Goal: Information Seeking & Learning: Learn about a topic

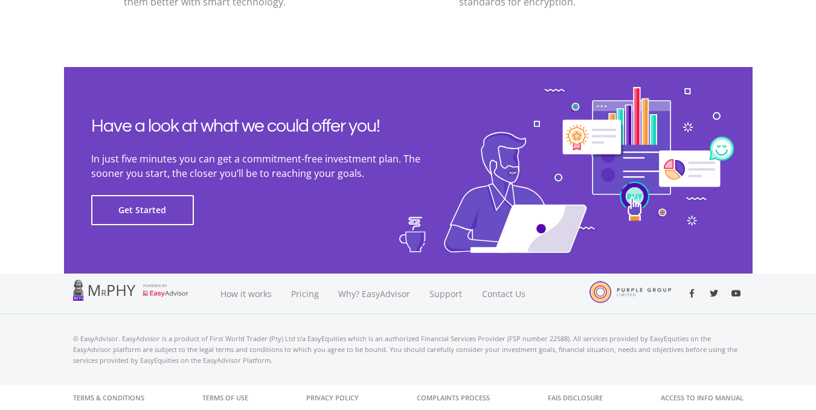
scroll to position [2768, 0]
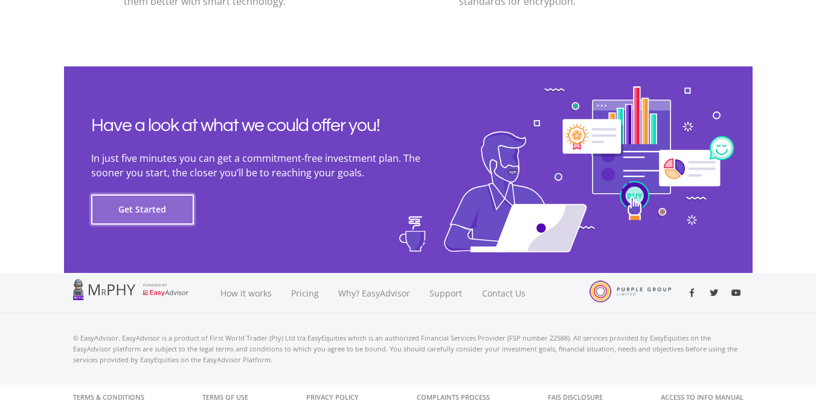
click at [146, 214] on button "Get Started" at bounding box center [142, 210] width 103 height 30
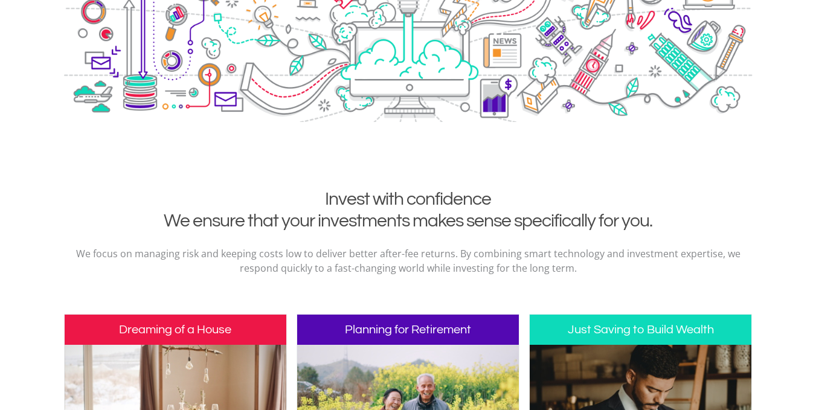
scroll to position [0, 0]
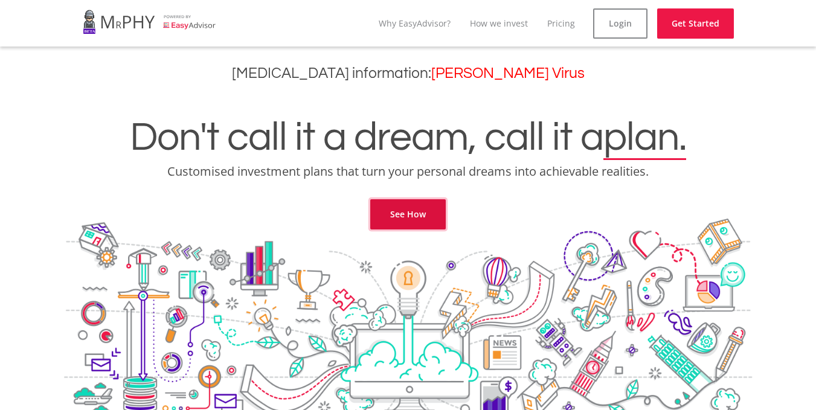
click at [401, 219] on link "See How" at bounding box center [408, 214] width 76 height 30
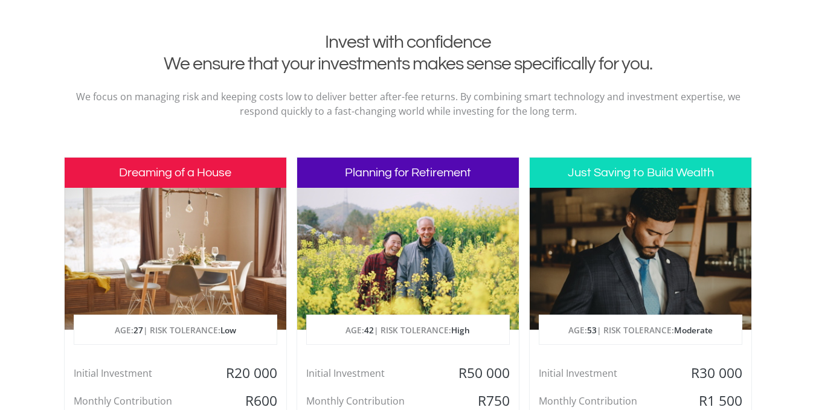
scroll to position [491, 0]
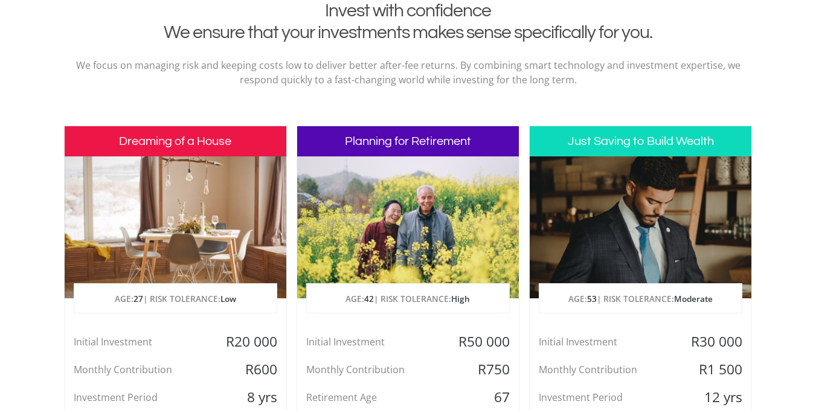
click at [129, 259] on div at bounding box center [176, 227] width 222 height 142
click at [460, 256] on div at bounding box center [408, 227] width 222 height 142
click at [611, 251] on div at bounding box center [641, 227] width 222 height 142
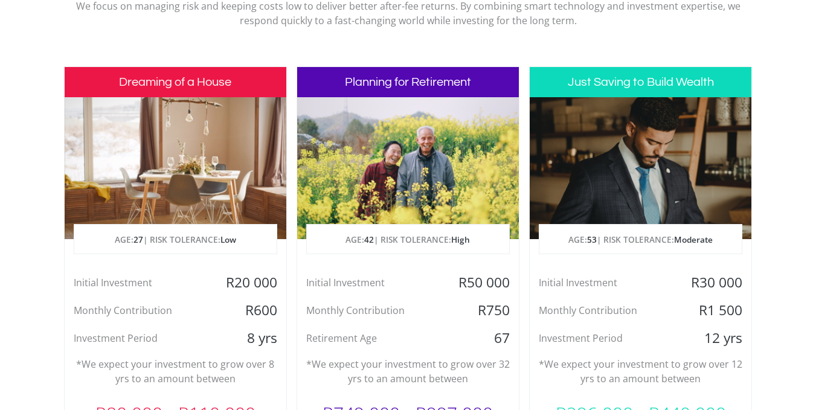
scroll to position [672, 0]
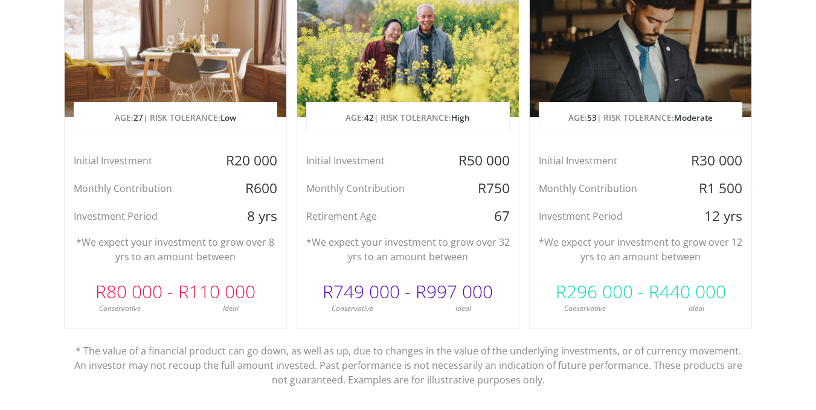
click at [662, 272] on div "Just Saving to Build Wealth AGE: [DEMOGRAPHIC_DATA] | RISK TOLERANCE: Moderate …" at bounding box center [640, 136] width 223 height 385
click at [117, 345] on p "* The value of a financial product can go down, as well as up, due to changes i…" at bounding box center [408, 358] width 671 height 58
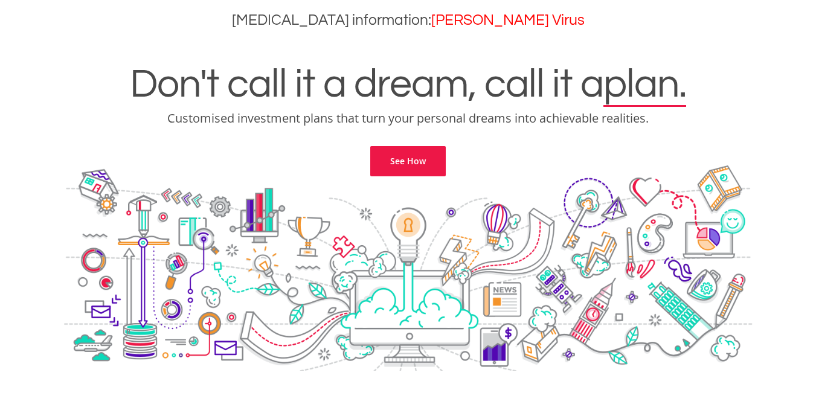
scroll to position [0, 0]
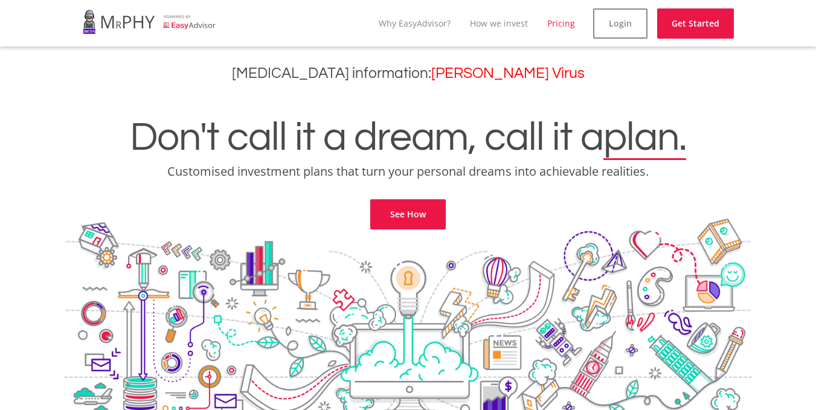
click at [572, 24] on link "Pricing" at bounding box center [561, 23] width 28 height 11
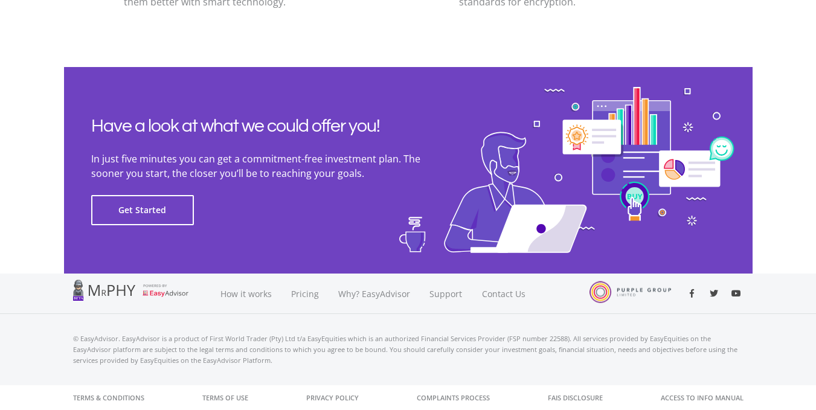
scroll to position [2768, 0]
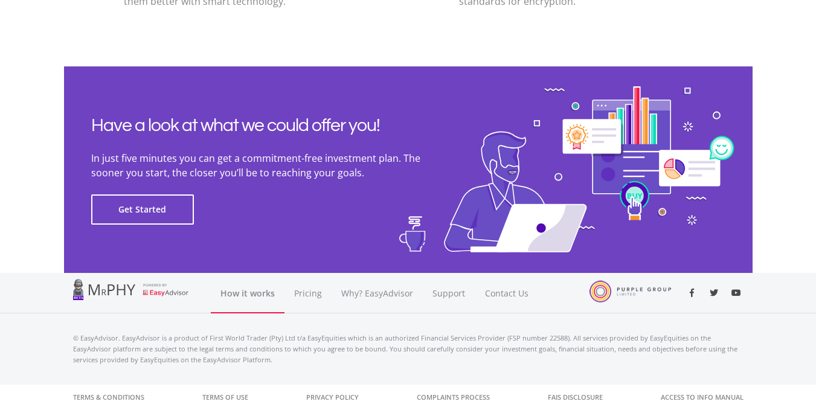
click at [234, 304] on link "How it works" at bounding box center [248, 293] width 74 height 40
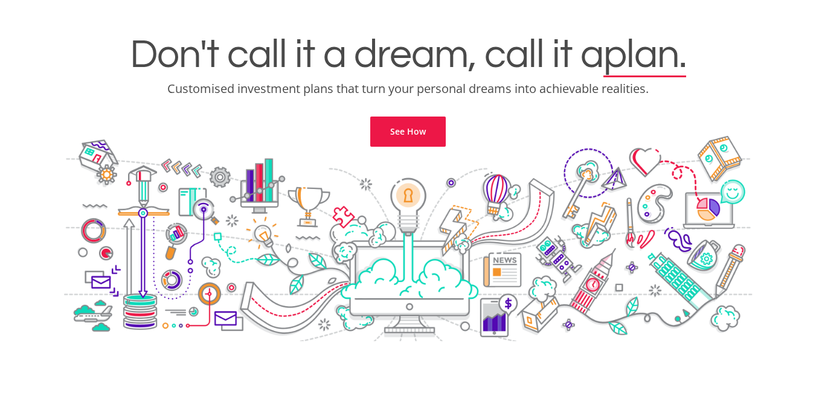
scroll to position [0, 0]
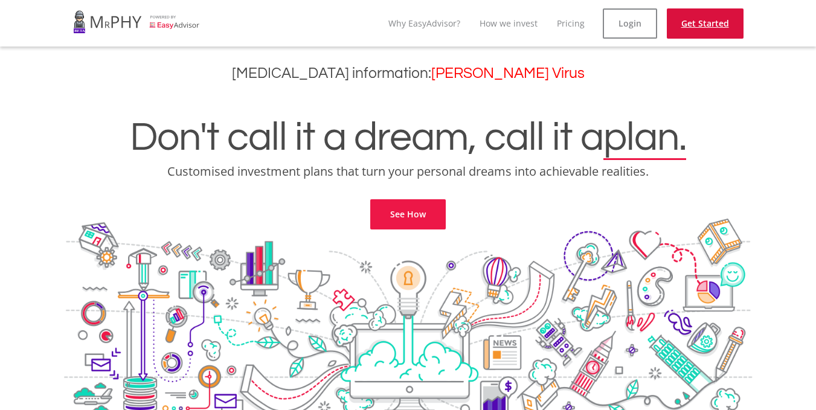
click at [730, 34] on link "Get Started" at bounding box center [705, 23] width 77 height 30
